Goal: Task Accomplishment & Management: Complete application form

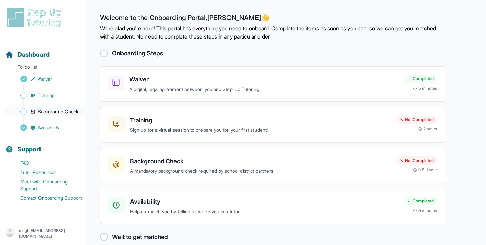
click at [43, 111] on span "Background Check" at bounding box center [58, 111] width 41 height 7
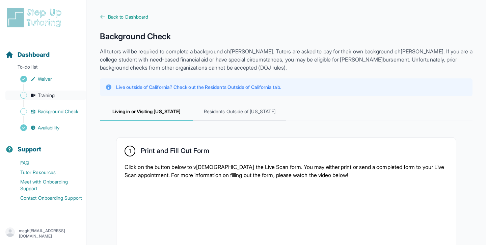
click at [45, 96] on span "Training" at bounding box center [46, 95] width 17 height 7
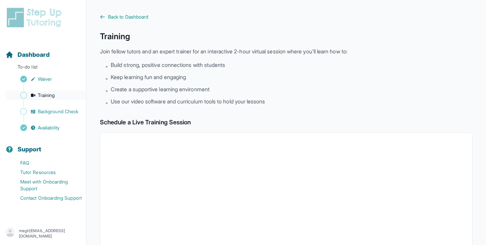
click at [44, 97] on span "Training" at bounding box center [46, 95] width 17 height 7
click at [49, 108] on span "Background Check" at bounding box center [58, 111] width 41 height 7
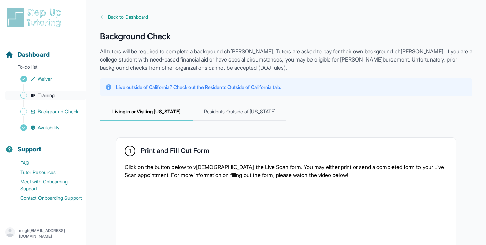
click at [53, 97] on span "Training" at bounding box center [46, 95] width 17 height 7
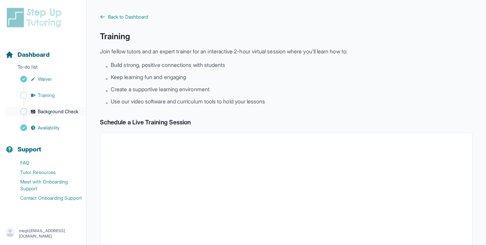
click at [43, 109] on span "Background Check" at bounding box center [58, 111] width 41 height 7
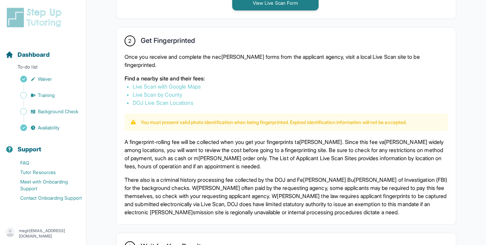
scroll to position [403, 0]
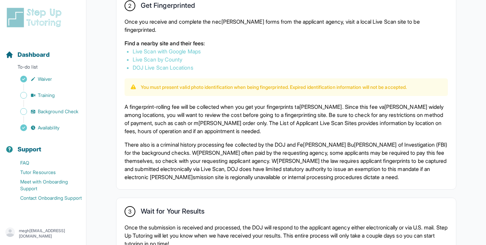
click at [47, 89] on div "Sidebar" at bounding box center [44, 87] width 78 height 7
click at [51, 99] on link "Training" at bounding box center [45, 94] width 81 height 9
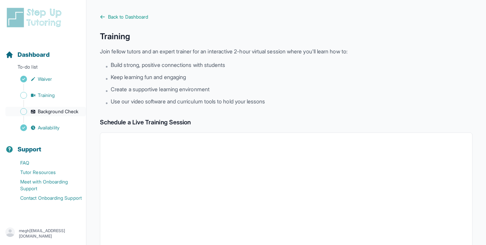
click at [47, 111] on span "Background Check" at bounding box center [58, 111] width 41 height 7
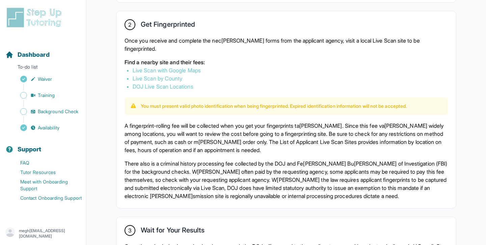
scroll to position [483, 0]
